Goal: Information Seeking & Learning: Learn about a topic

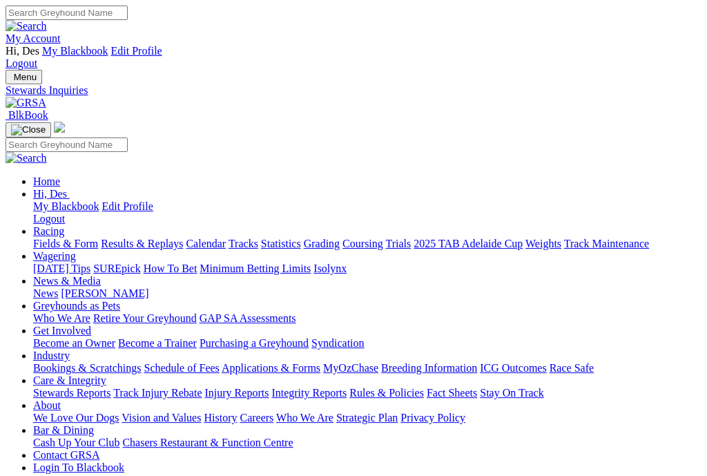
click at [158, 238] on link "Results & Replays" at bounding box center [142, 244] width 82 height 12
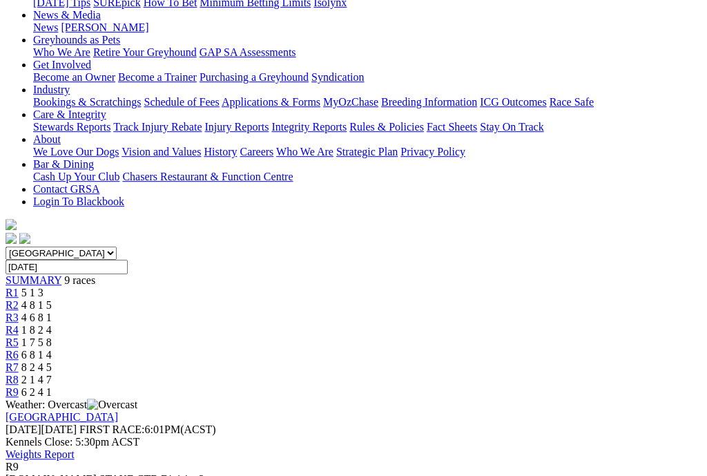
scroll to position [285, 0]
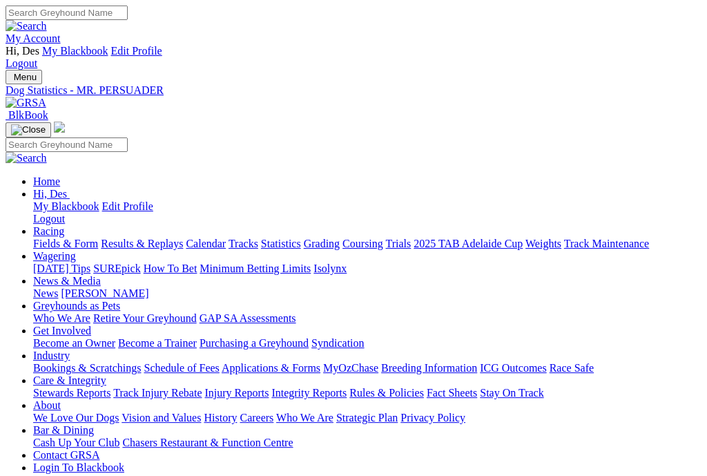
click at [151, 238] on link "Results & Replays" at bounding box center [142, 244] width 82 height 12
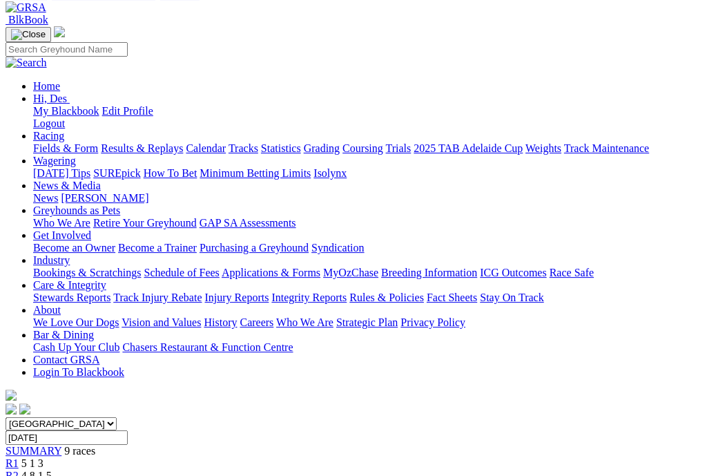
scroll to position [53, 0]
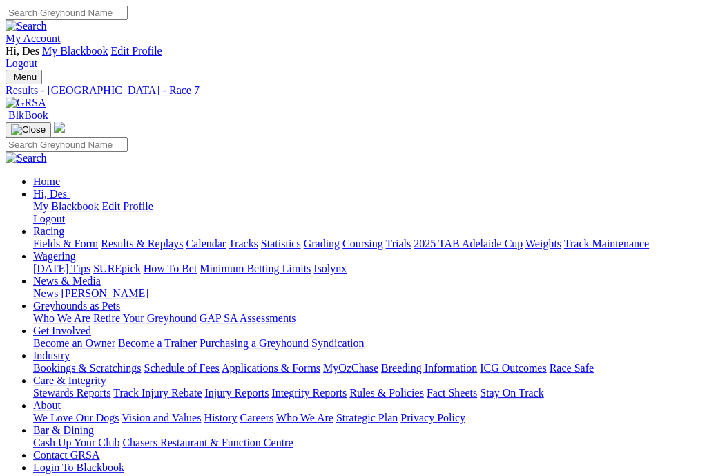
scroll to position [3, 0]
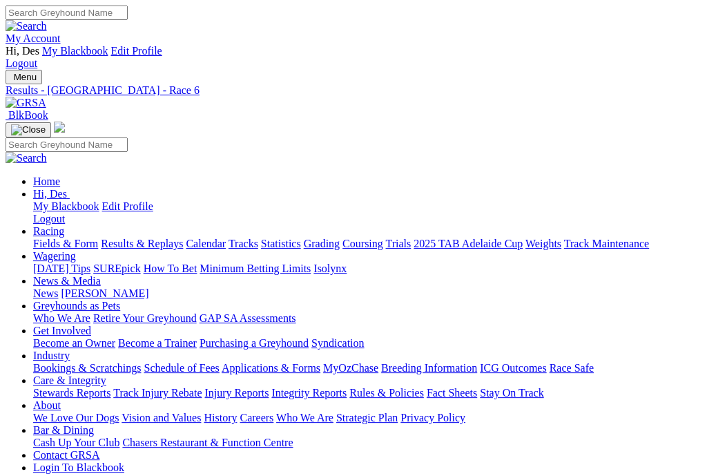
click at [68, 238] on link "Fields & Form" at bounding box center [65, 244] width 65 height 12
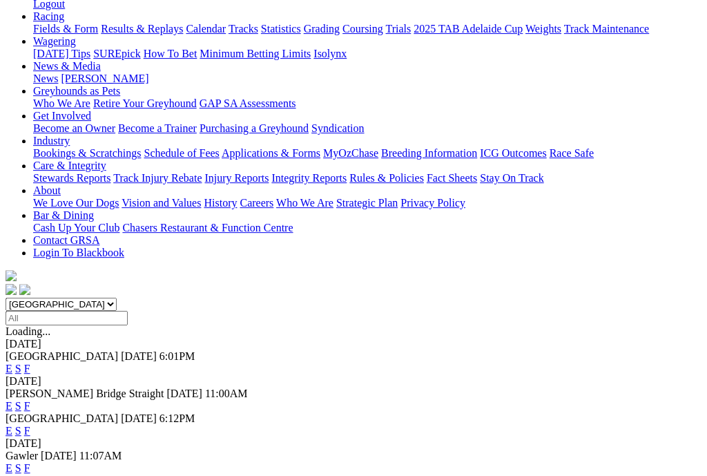
scroll to position [217, 0]
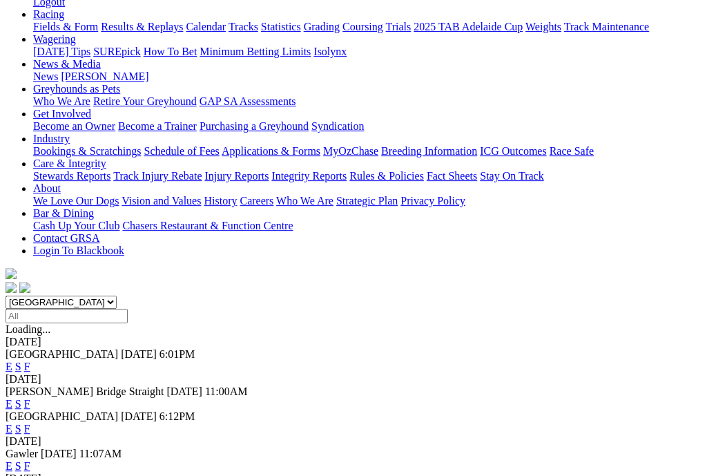
click at [12, 423] on link "E" at bounding box center [9, 429] width 7 height 12
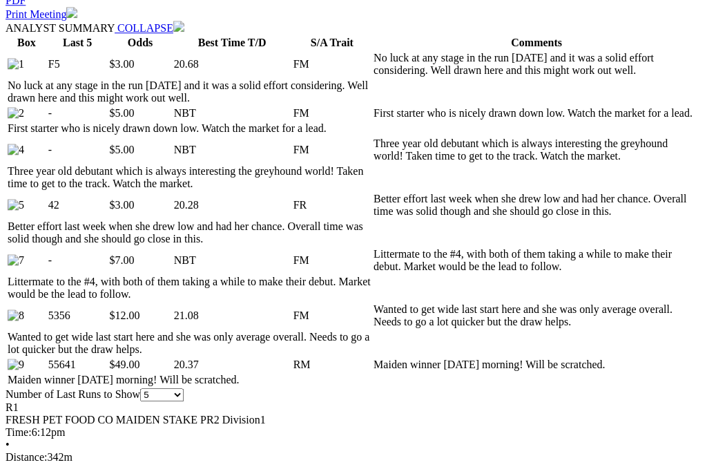
scroll to position [750, 0]
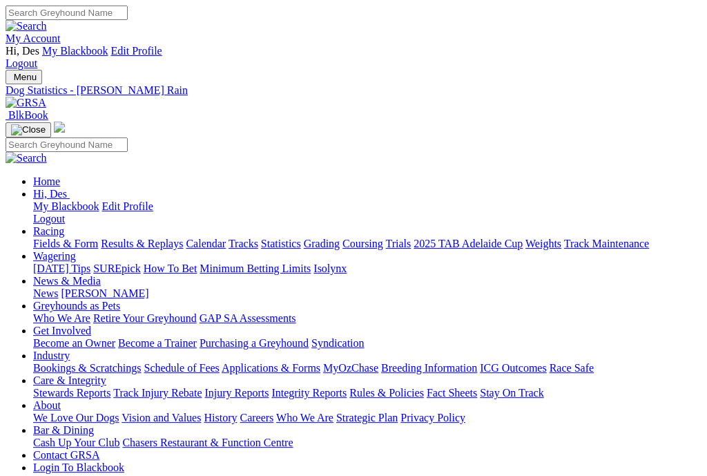
scroll to position [1, 0]
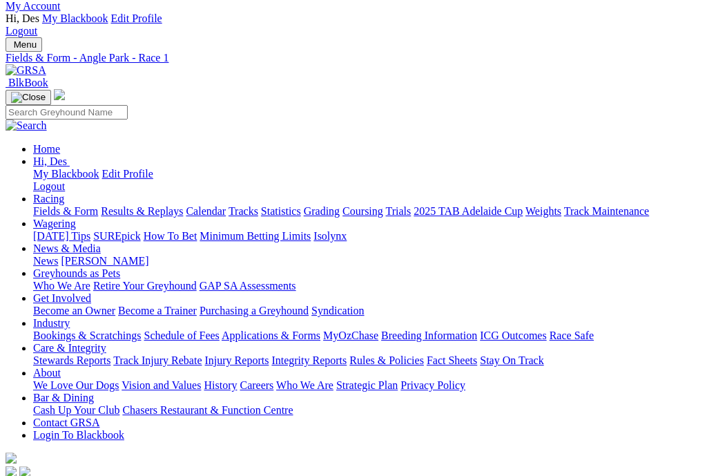
scroll to position [32, 0]
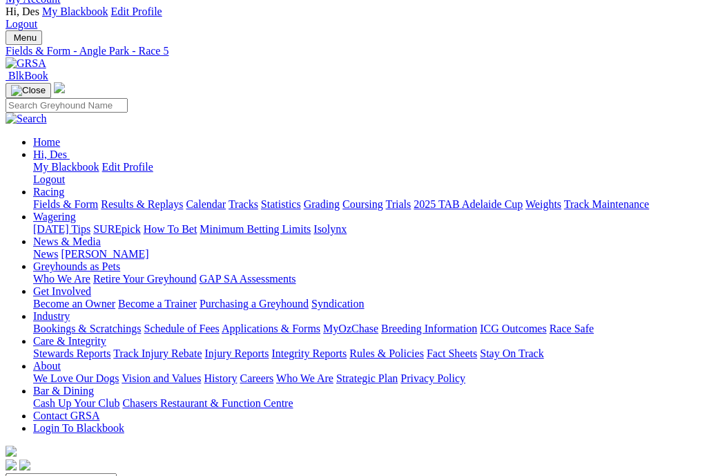
scroll to position [41, 4]
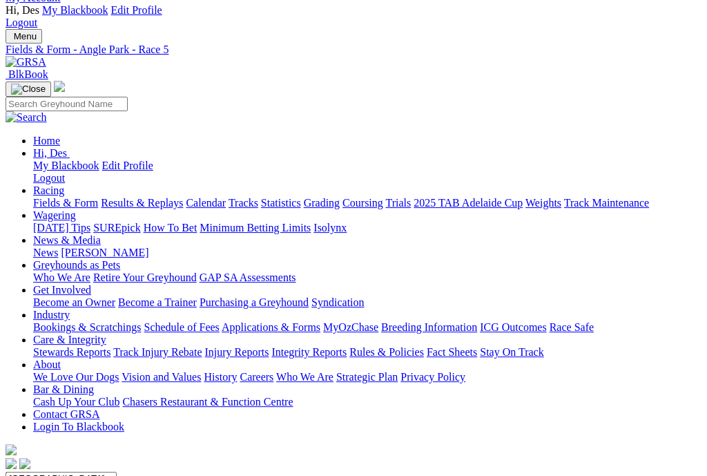
click at [171, 197] on link "Results & Replays" at bounding box center [142, 203] width 82 height 12
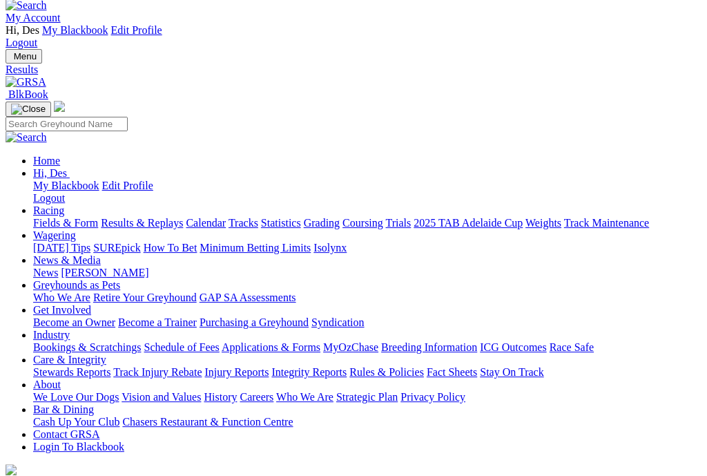
scroll to position [23, 8]
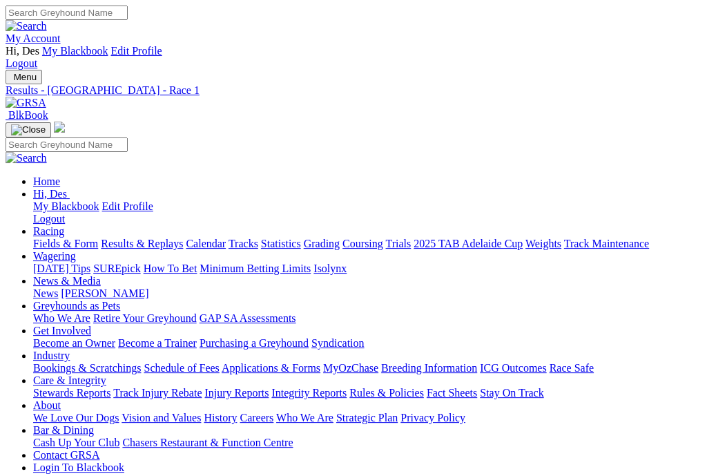
scroll to position [22, 0]
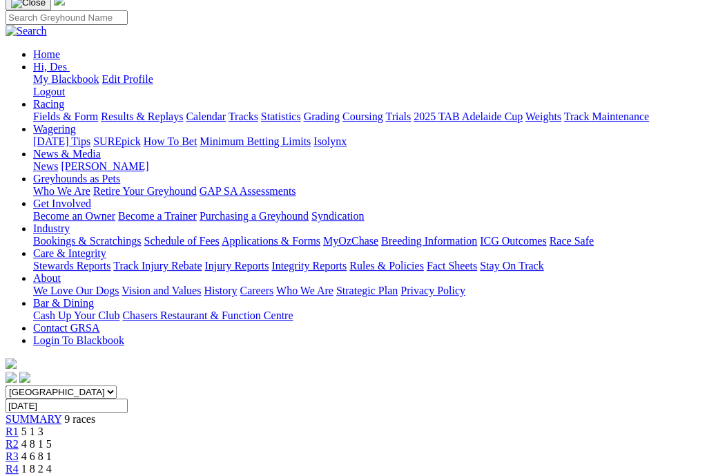
scroll to position [128, 0]
click at [19, 475] on span "R5" at bounding box center [12, 481] width 13 height 12
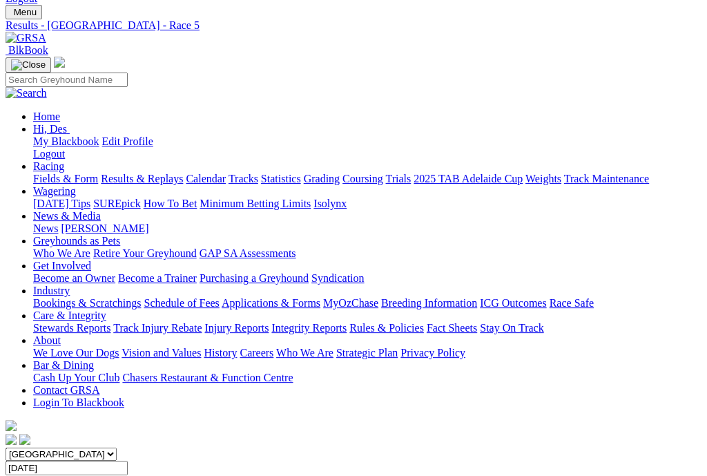
scroll to position [72, 0]
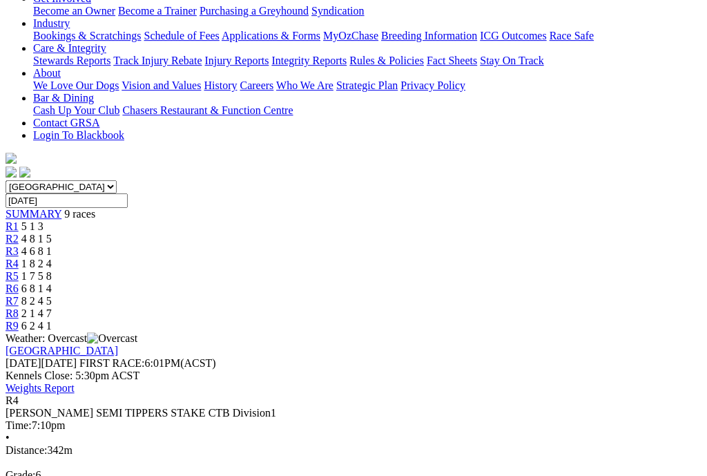
scroll to position [341, 0]
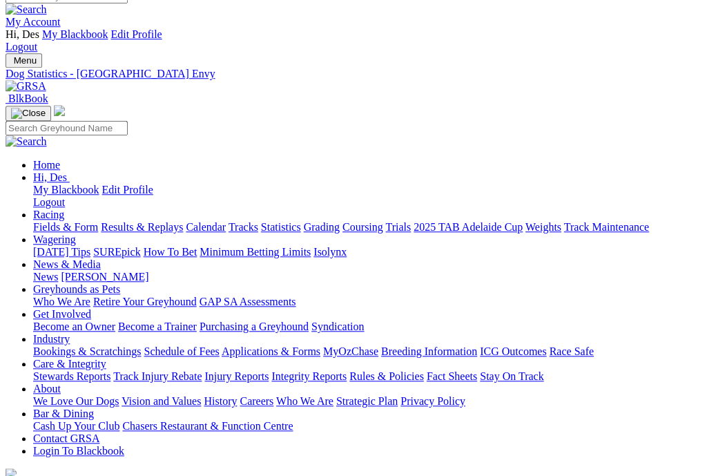
scroll to position [19, 0]
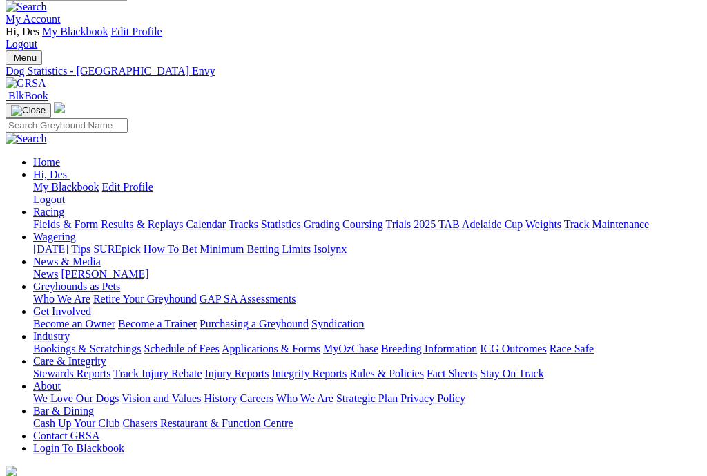
click at [49, 218] on link "Fields & Form" at bounding box center [65, 224] width 65 height 12
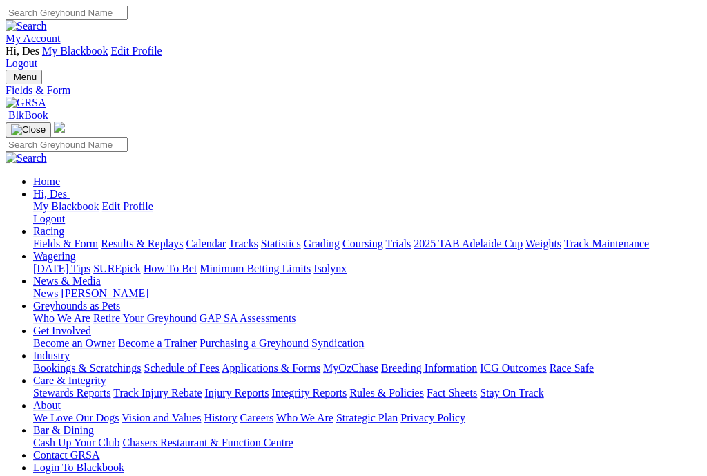
click at [101, 275] on link "News & Media" at bounding box center [67, 281] width 68 height 12
click at [58, 287] on link "News" at bounding box center [45, 293] width 25 height 12
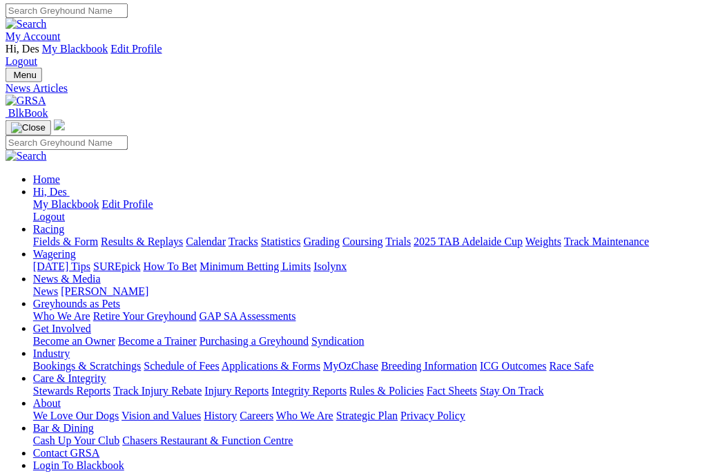
scroll to position [2, 6]
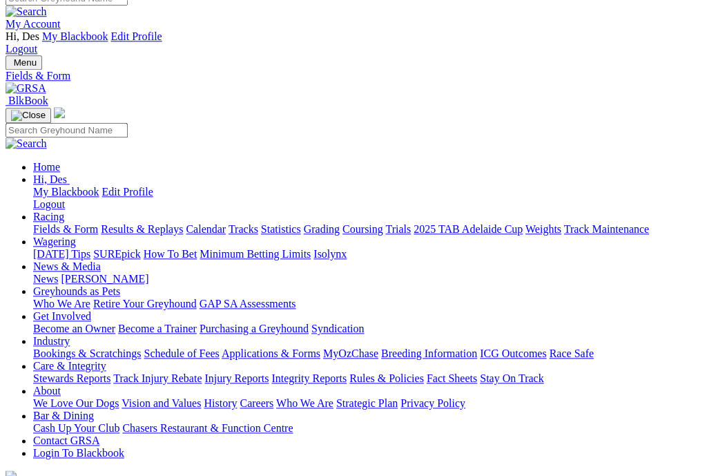
scroll to position [19, 0]
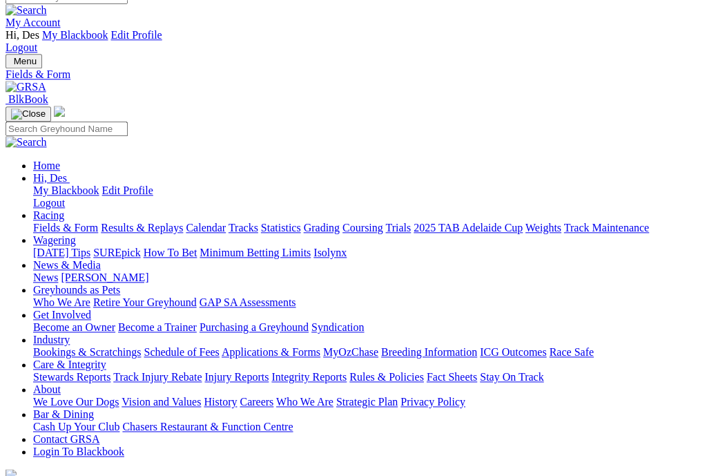
click at [182, 222] on link "Results & Replays" at bounding box center [142, 228] width 82 height 12
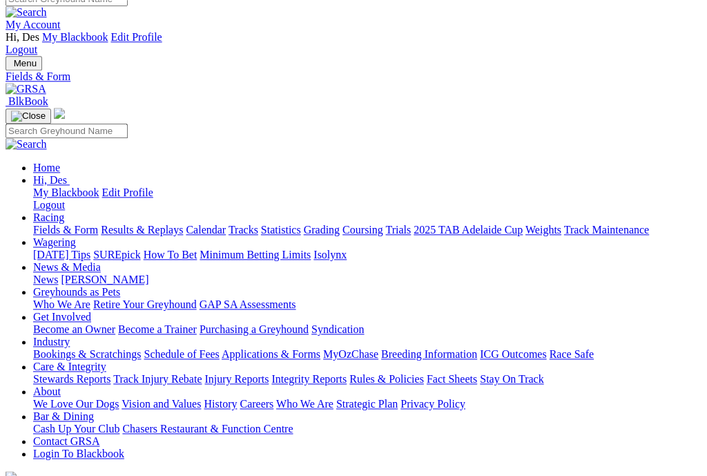
scroll to position [13, 0]
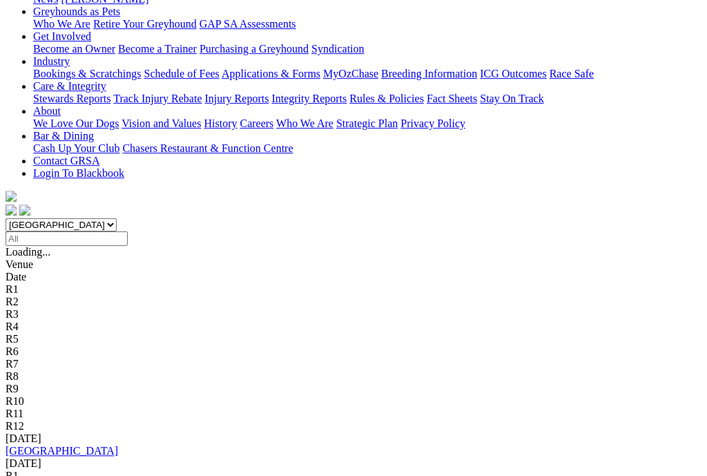
scroll to position [296, 0]
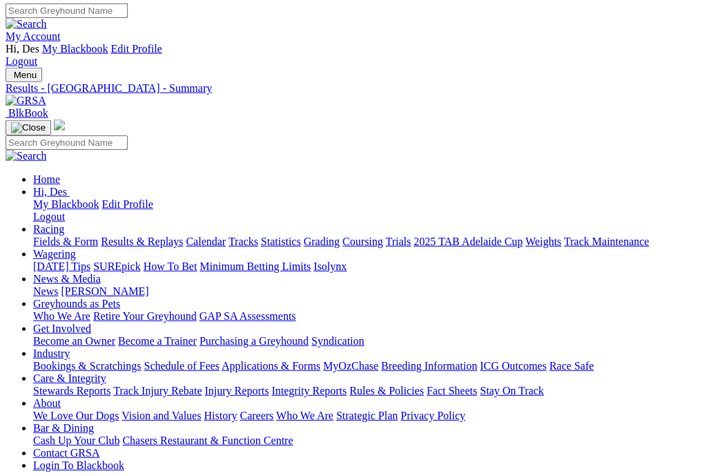
scroll to position [1, 1]
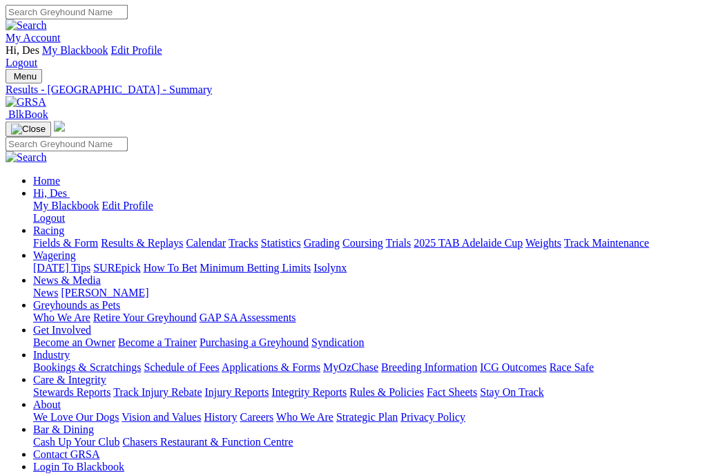
click at [149, 237] on link "Results & Replays" at bounding box center [142, 243] width 82 height 12
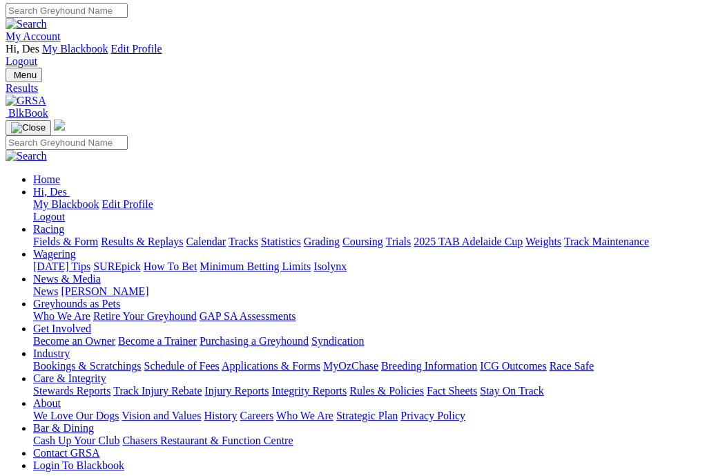
scroll to position [6, 0]
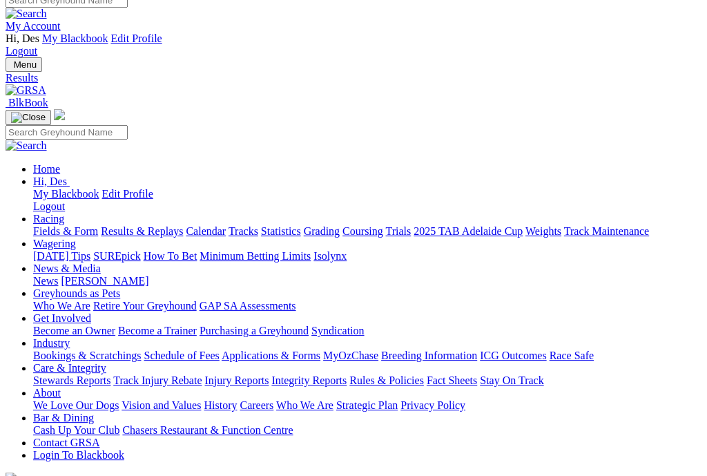
scroll to position [12, 5]
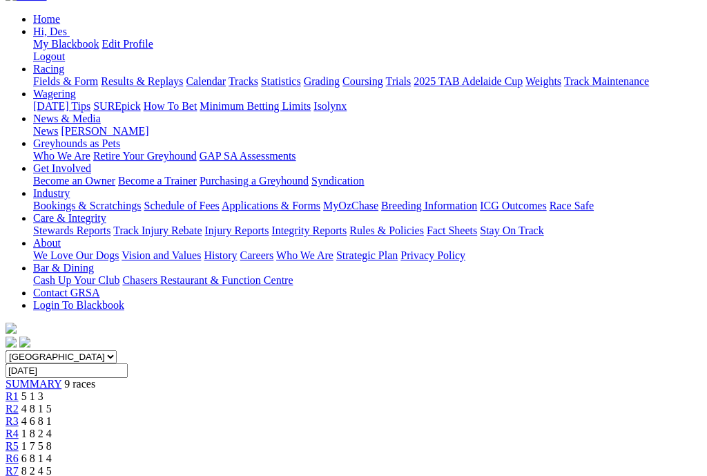
scroll to position [164, 0]
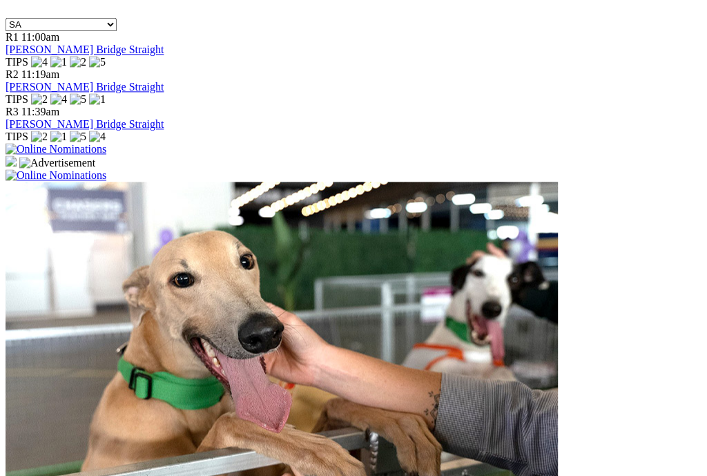
scroll to position [1029, 0]
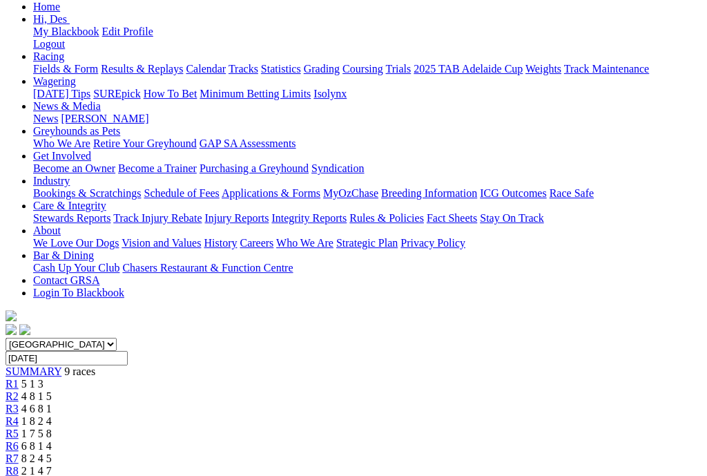
scroll to position [193, 0]
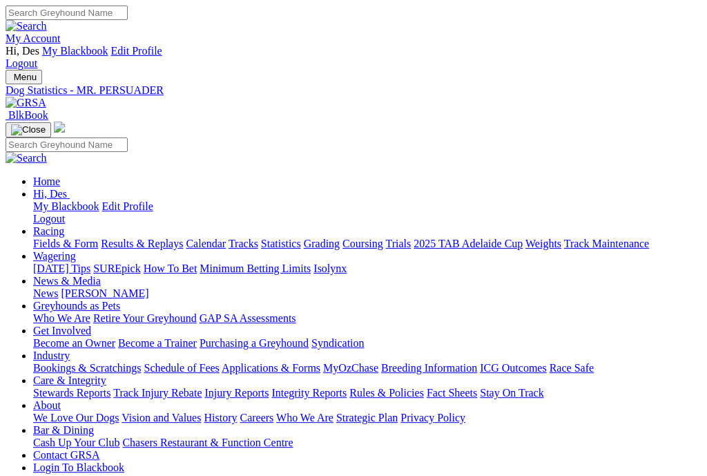
click at [183, 238] on link "Results & Replays" at bounding box center [142, 244] width 82 height 12
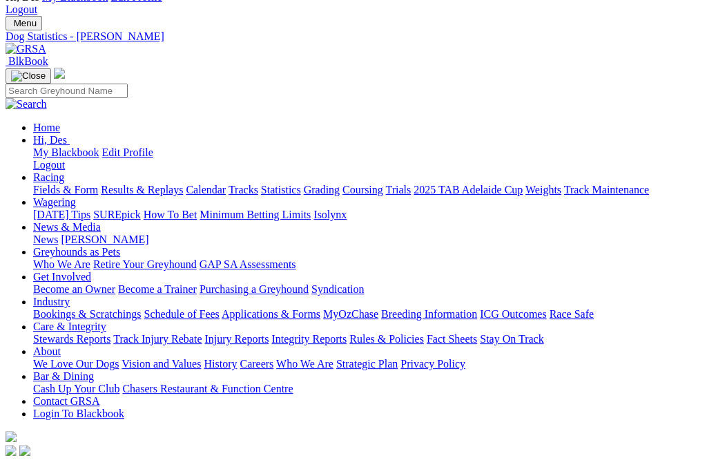
scroll to position [0, 1]
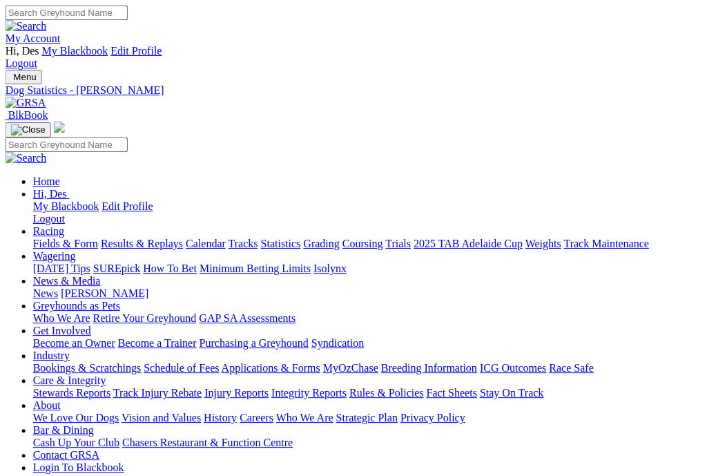
click at [160, 238] on link "Results & Replays" at bounding box center [142, 244] width 82 height 12
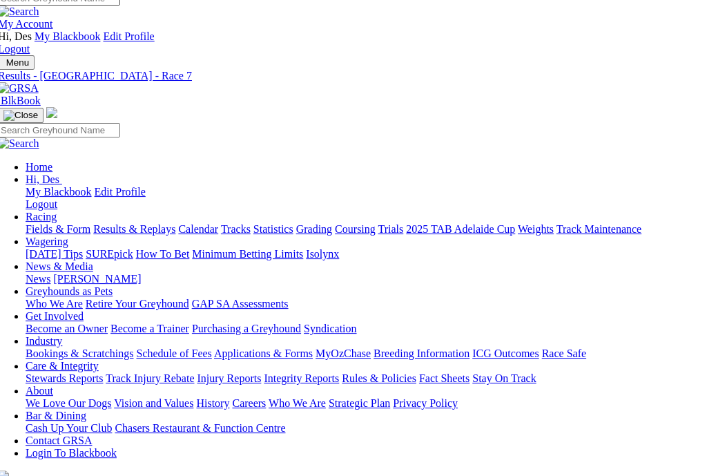
scroll to position [0, 8]
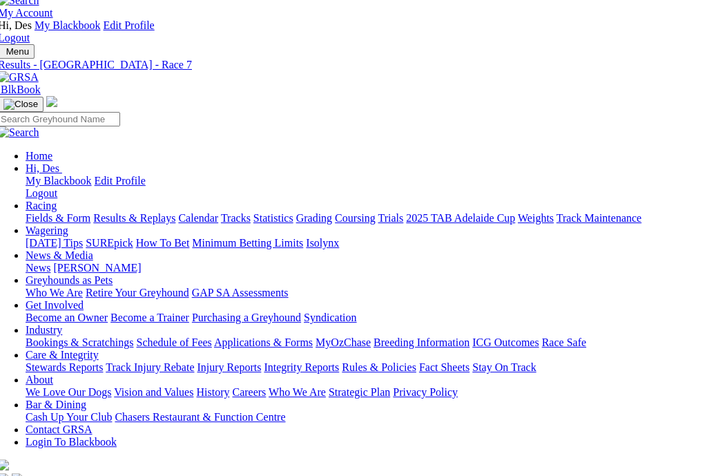
click at [147, 212] on link "Results & Replays" at bounding box center [134, 218] width 82 height 12
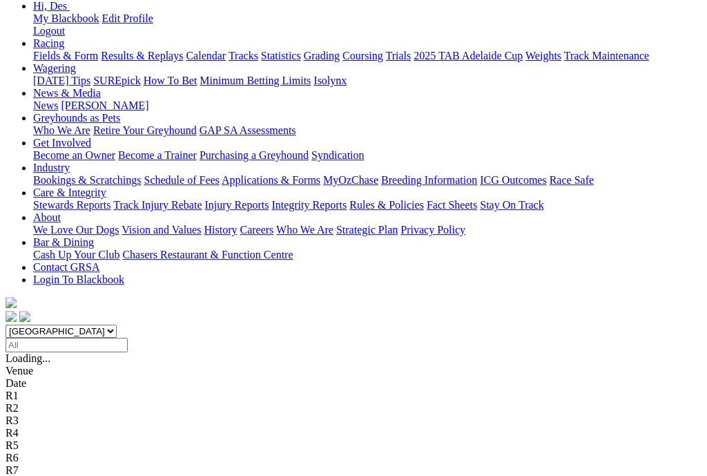
scroll to position [201, 0]
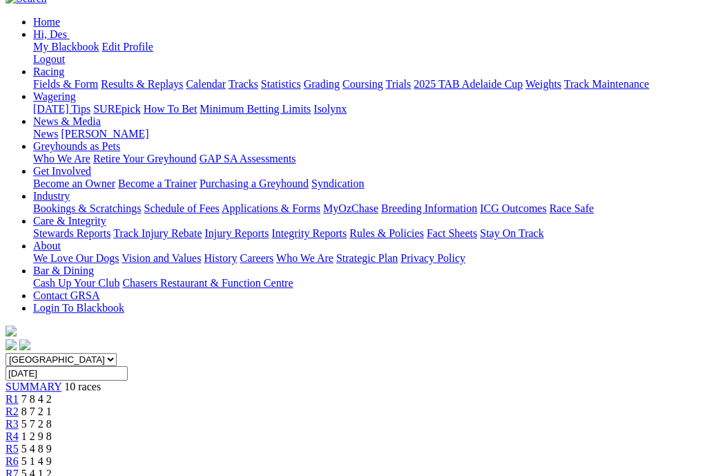
scroll to position [162, 0]
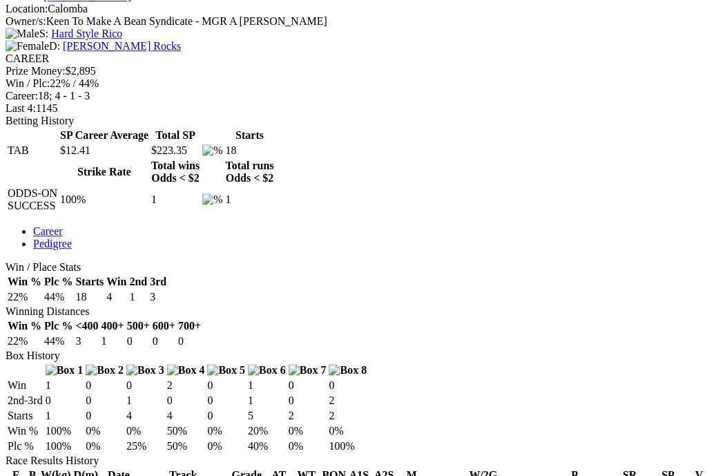
scroll to position [617, 1]
